Goal: Check status: Check status

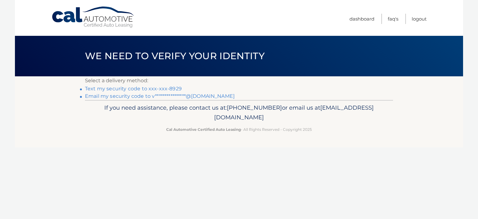
click at [132, 88] on link "Text my security code to xxx-xxx-8929" at bounding box center [133, 89] width 97 height 6
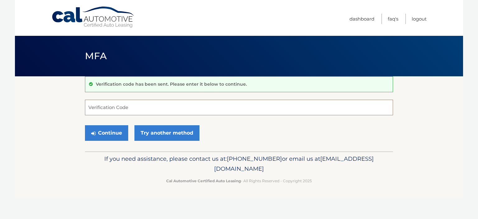
click at [123, 109] on input "Verification Code" at bounding box center [239, 108] width 308 height 16
type input "711762"
click at [114, 131] on button "Continue" at bounding box center [106, 133] width 43 height 16
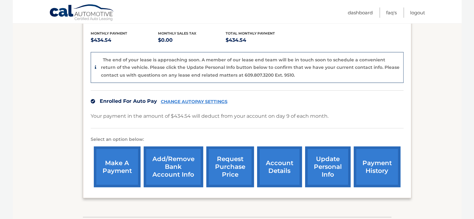
scroll to position [172, 0]
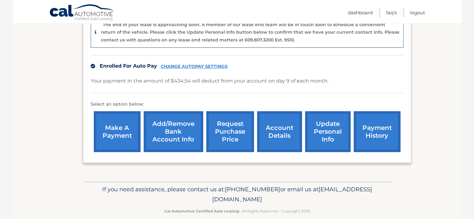
click at [379, 120] on link "payment history" at bounding box center [376, 131] width 47 height 41
